Goal: Answer question/provide support

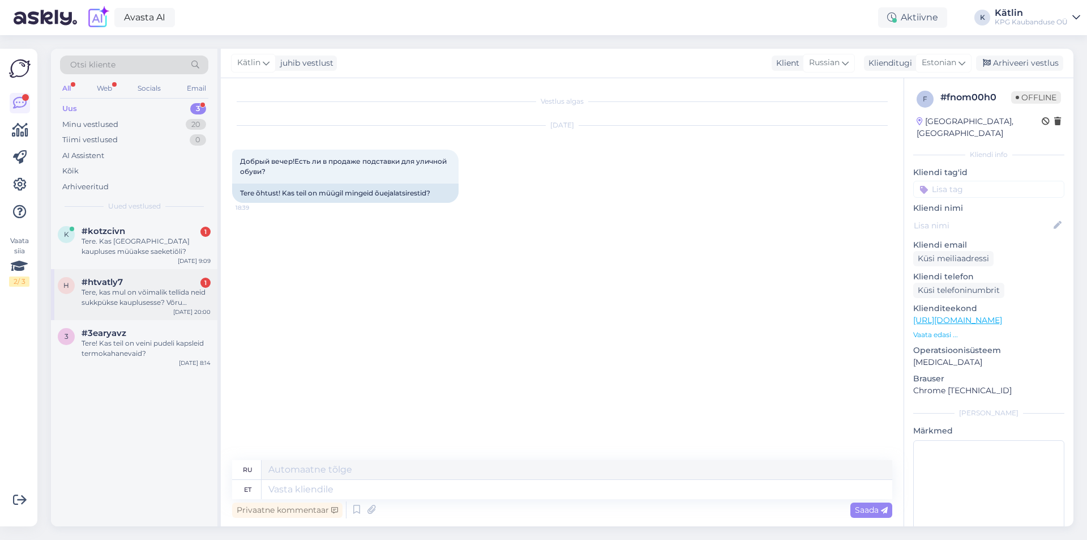
click at [142, 291] on div "Tere, kas mul on võimalik tellida neid sukkpükse kauplusesse? Võru kauplusse" at bounding box center [146, 297] width 129 height 20
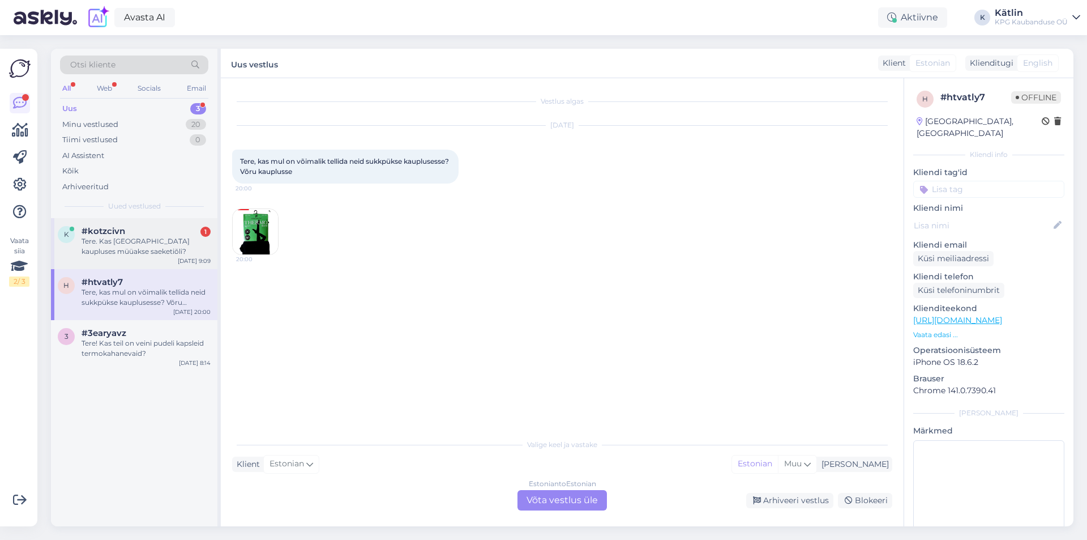
click at [150, 255] on div "Tere. Kas [GEOGRAPHIC_DATA] kaupluses müüakse saeketiõli?" at bounding box center [146, 246] width 129 height 20
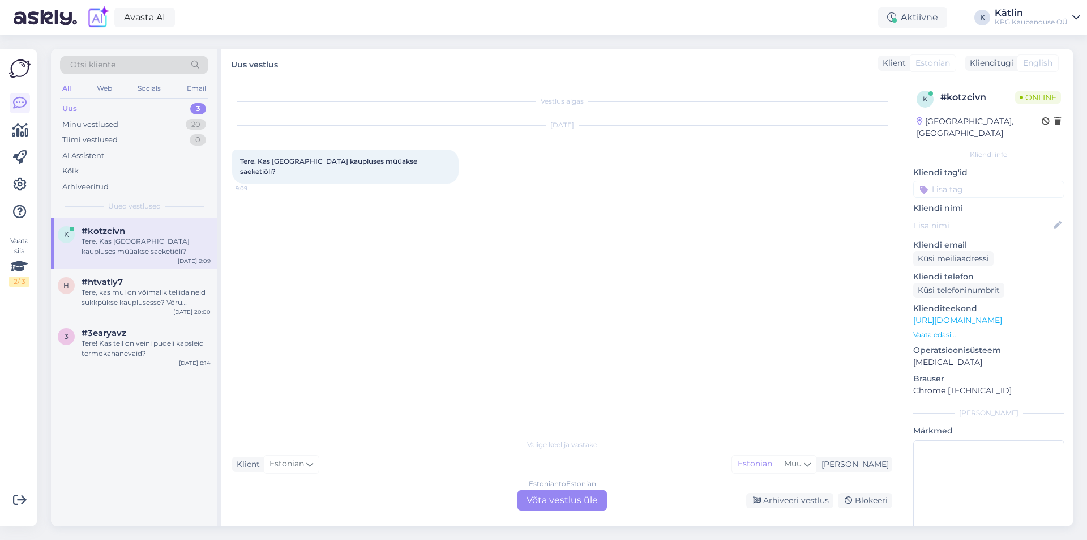
click at [567, 499] on div "Estonian to Estonian Võta vestlus üle" at bounding box center [561, 500] width 89 height 20
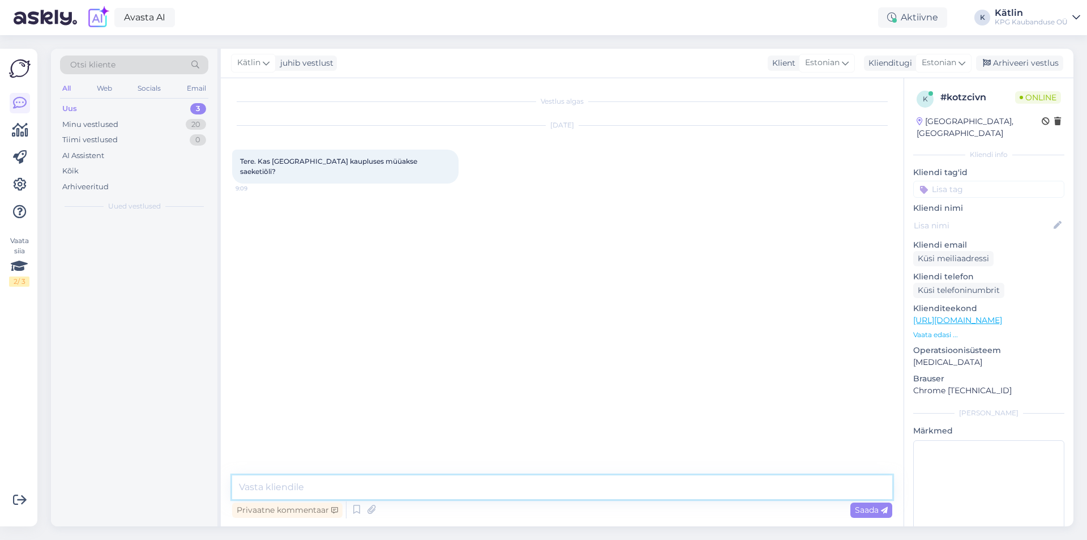
click at [550, 481] on textarea at bounding box center [562, 487] width 660 height 24
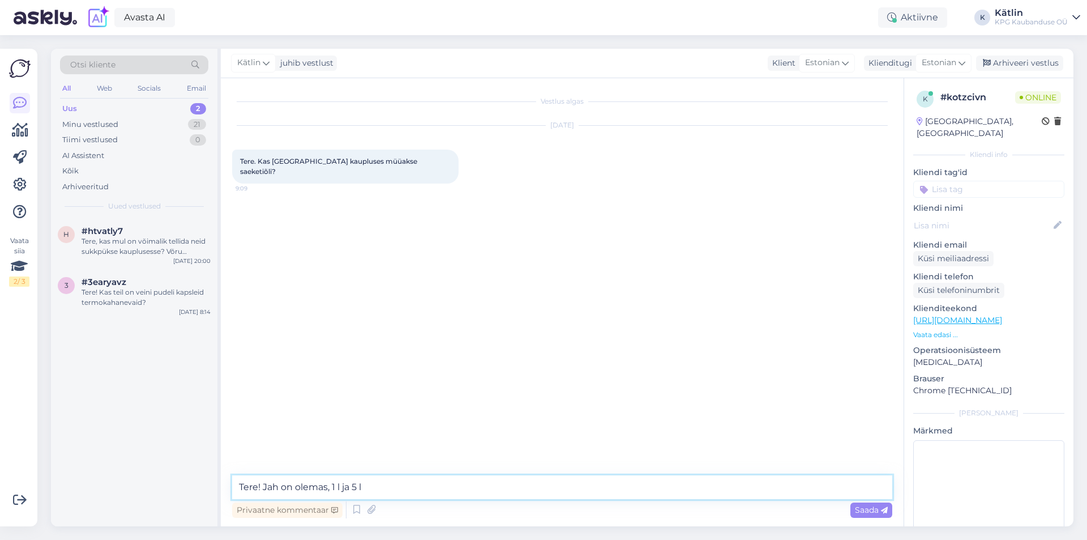
type textarea "Tere! Jah on olemas, 1 l ja 5 l"
click at [111, 226] on span "#htvatly7" at bounding box center [102, 231] width 41 height 10
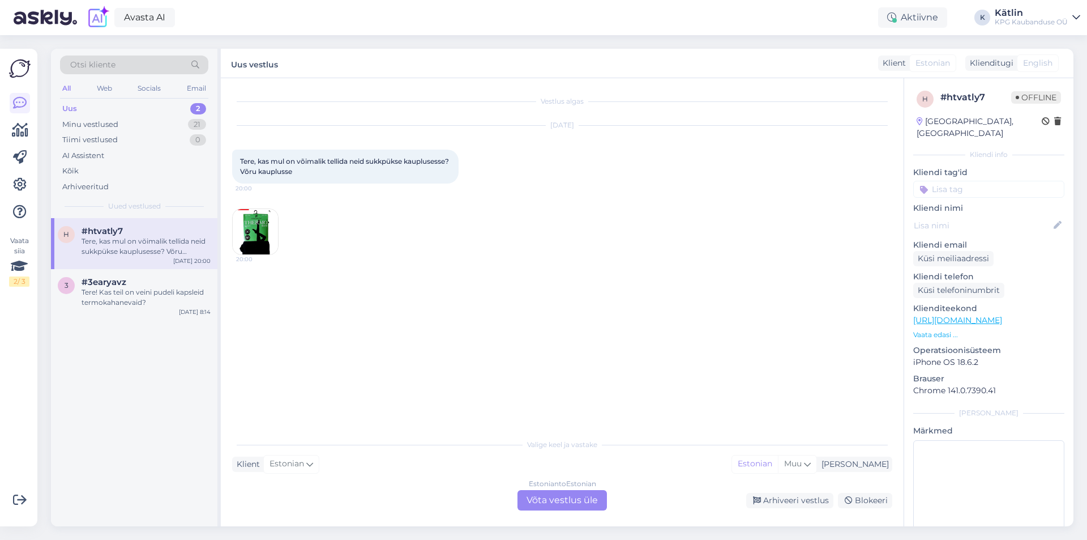
click at [276, 220] on img at bounding box center [255, 231] width 45 height 45
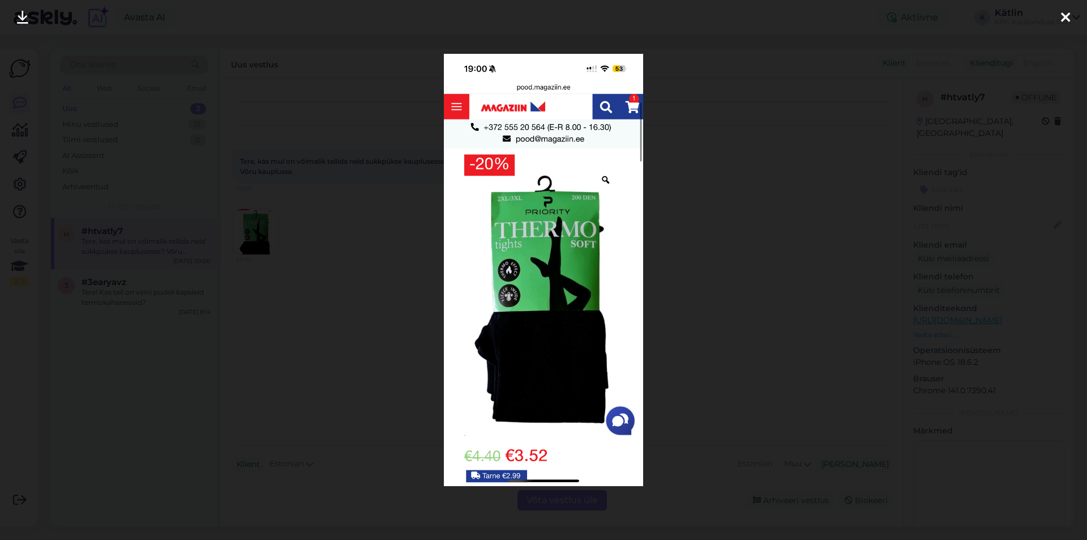
click at [366, 350] on div at bounding box center [543, 270] width 1087 height 540
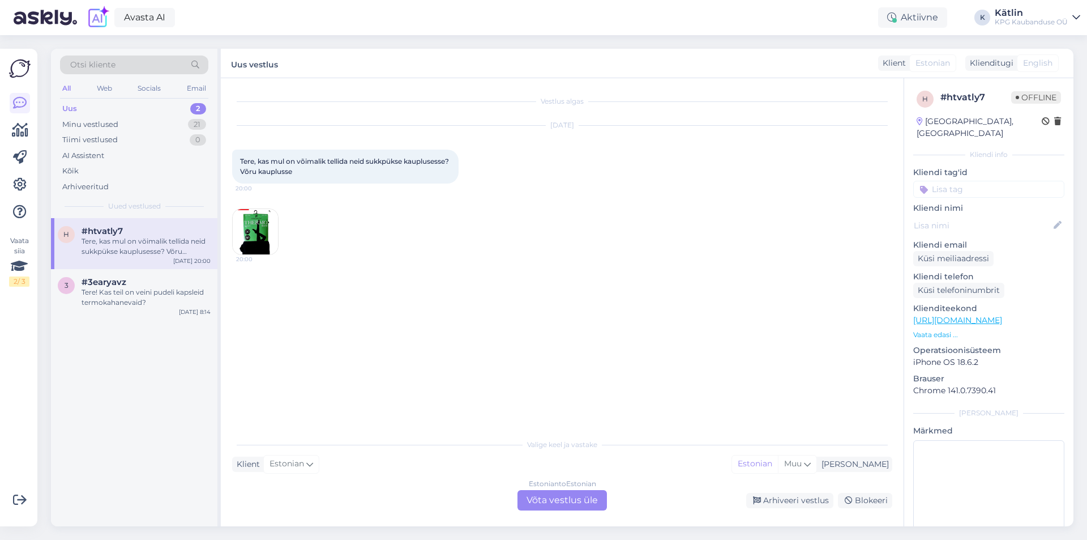
click at [972, 315] on link "[URL][DOMAIN_NAME]" at bounding box center [957, 320] width 89 height 10
click at [537, 501] on div "Estonian to Estonian Võta vestlus üle" at bounding box center [561, 500] width 89 height 20
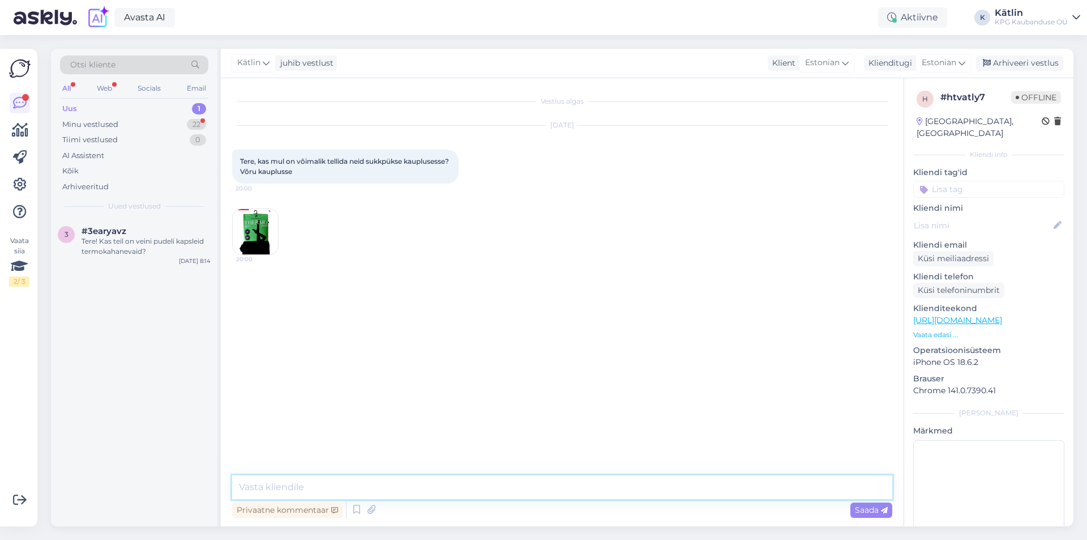
click at [522, 489] on textarea at bounding box center [562, 487] width 660 height 24
type textarea "17.90"
click at [124, 121] on div "Minu vestlused 22" at bounding box center [134, 125] width 148 height 16
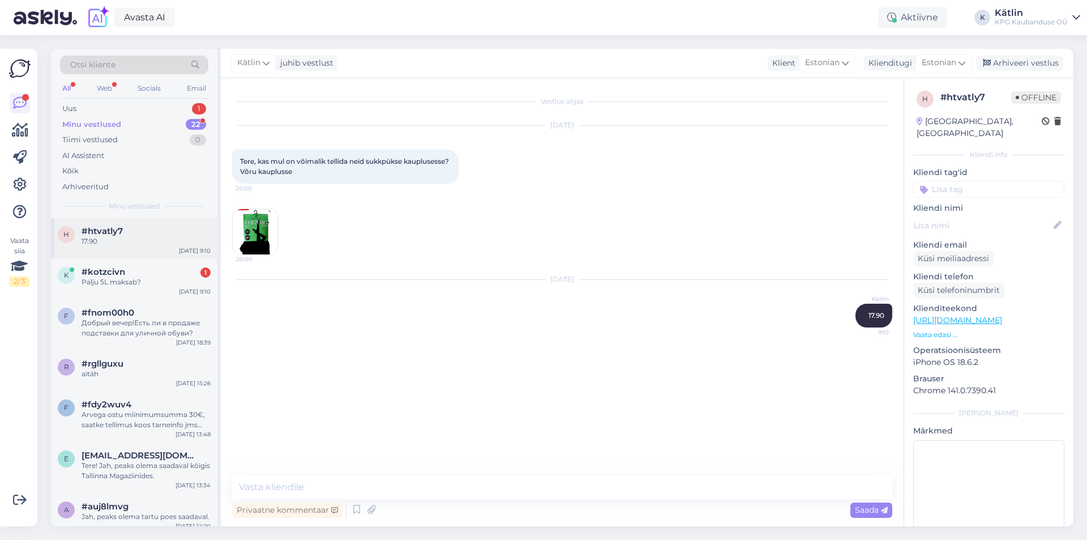
click at [118, 226] on span "#htvatly7" at bounding box center [102, 231] width 41 height 10
click at [122, 278] on div "Palju 5L maksab?" at bounding box center [146, 282] width 129 height 10
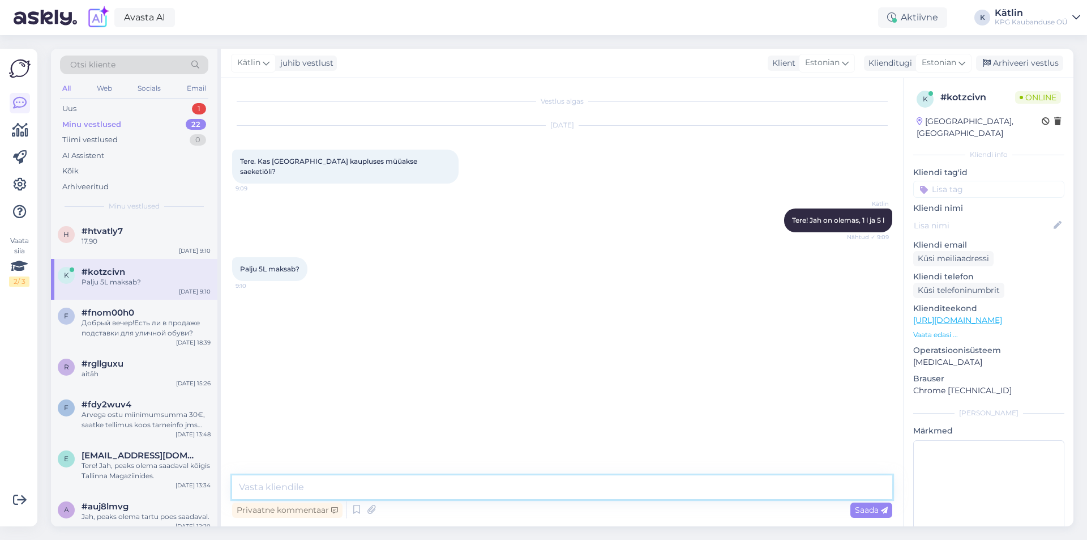
click at [333, 487] on textarea at bounding box center [562, 487] width 660 height 24
paste textarea "RS00617"
drag, startPoint x: 307, startPoint y: 487, endPoint x: 118, endPoint y: 471, distance: 189.8
click at [124, 473] on div "Otsi kliente All Web Socials Email Uus 1 Minu vestlused 22 Tiimi vestlused 0 AI…" at bounding box center [562, 287] width 1022 height 477
type textarea "17.90"
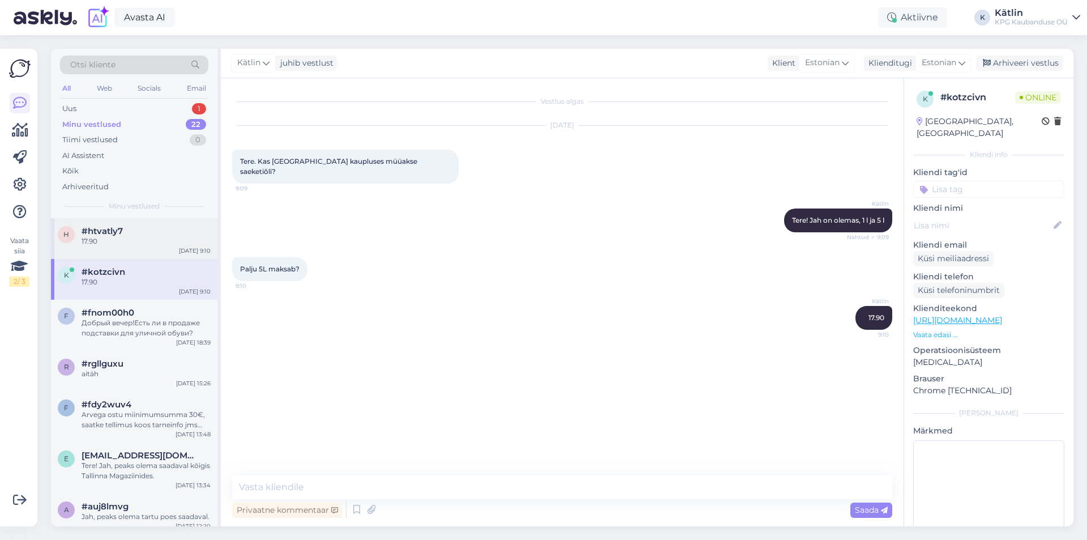
click at [113, 241] on div "17.90" at bounding box center [146, 241] width 129 height 10
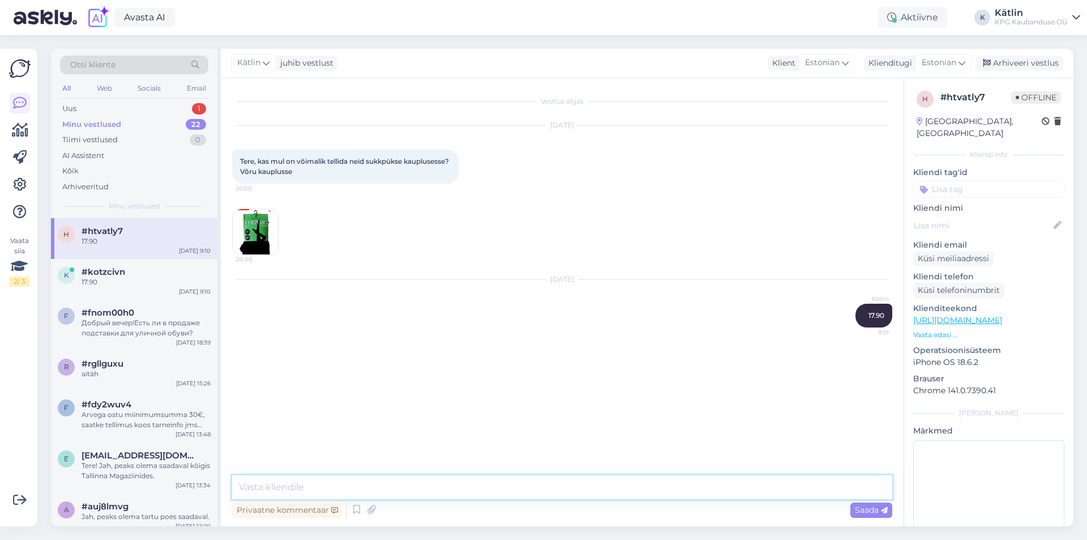
click at [373, 485] on textarea at bounding box center [562, 487] width 660 height 24
click at [850, 316] on button at bounding box center [848, 315] width 7 height 10
click at [896, 314] on div "Vestlus algas [DATE] Tere, kas mul on võimalik tellida neid sukkpükse kaupluses…" at bounding box center [567, 276] width 670 height 375
click at [849, 316] on icon at bounding box center [849, 315] width 3 height 7
click at [692, 328] on div "[DATE] Kätlin 17.90 9:10 Näita Estonian tõlget" at bounding box center [562, 303] width 660 height 72
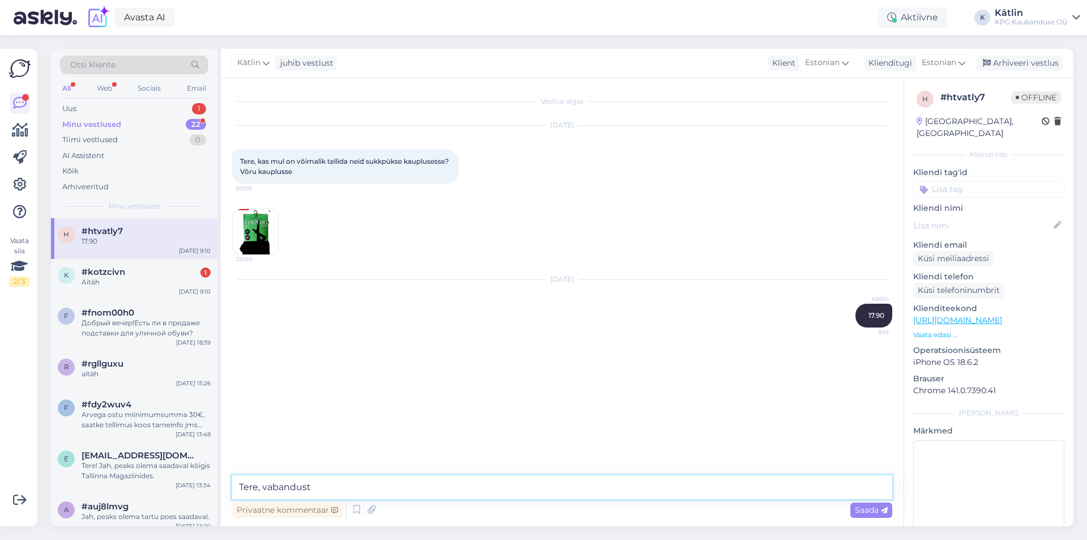
click at [376, 485] on textarea "Tere, vabandust" at bounding box center [562, 487] width 660 height 24
type textarea "Tere, vabandust, eelmine info ei olnud teile."
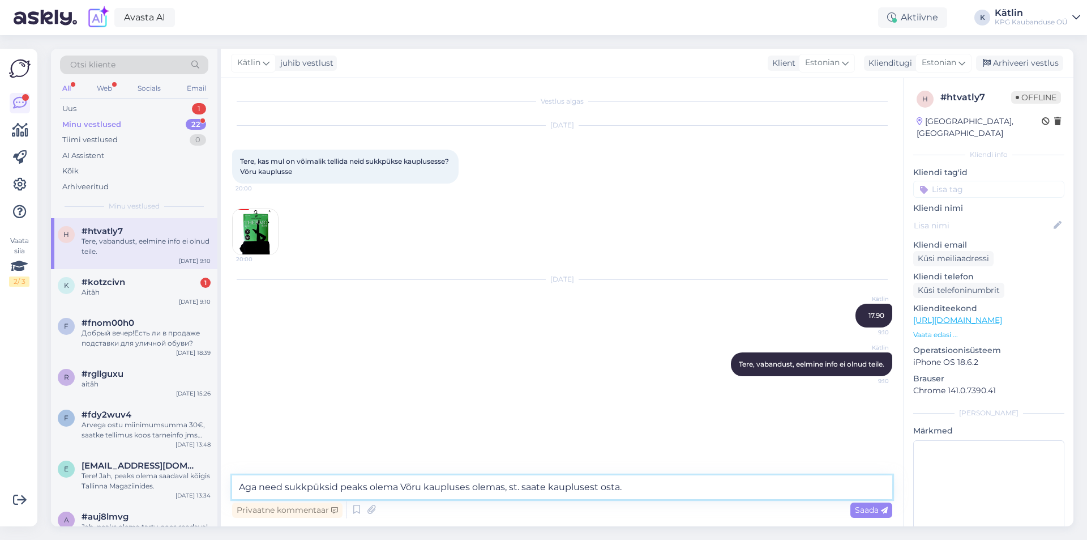
type textarea "Aga need sukkpüksid peaks olema Võru kaupluses olemas, st. saate kauplusest ost…"
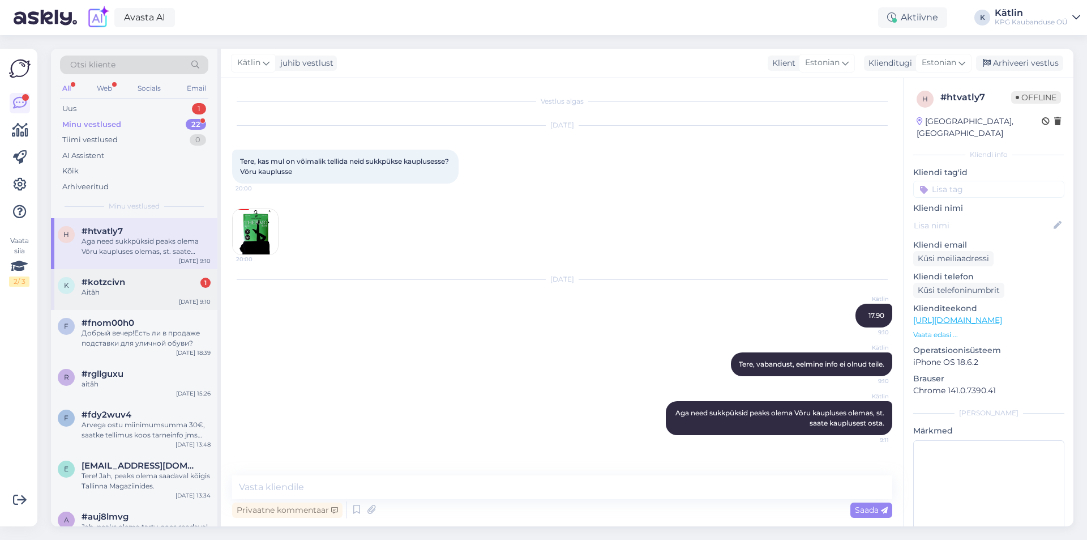
click at [146, 301] on div "k #kotzcivn 1 Aitäh [DATE] 9:10" at bounding box center [134, 289] width 166 height 41
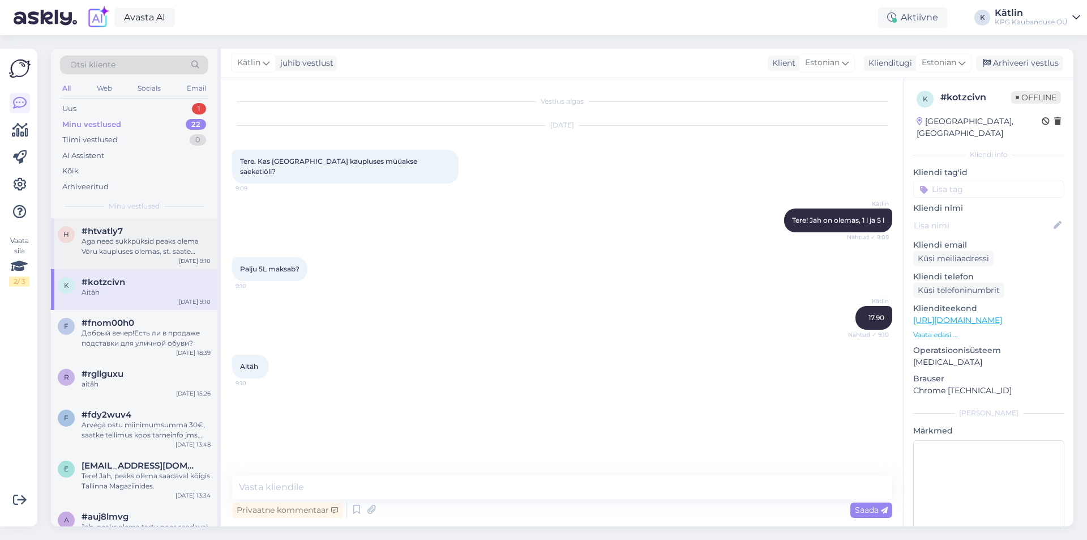
click at [132, 251] on div "Aga need sukkpüksid peaks olema Võru kaupluses olemas, st. saate kauplusest ost…" at bounding box center [146, 246] width 129 height 20
